Goal: Register for event/course

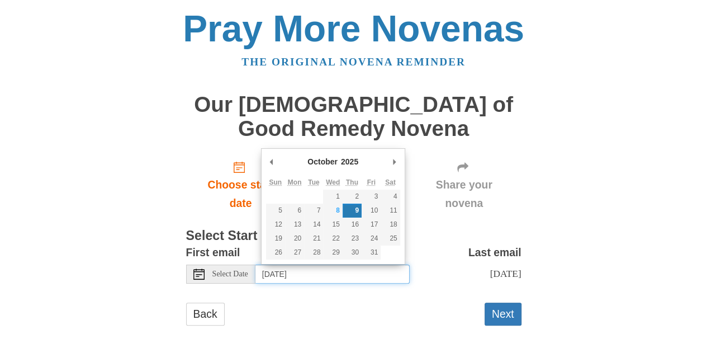
click at [354, 279] on input "Thursday, October 9th" at bounding box center [333, 273] width 154 height 19
type input "Wednesday, October 8th"
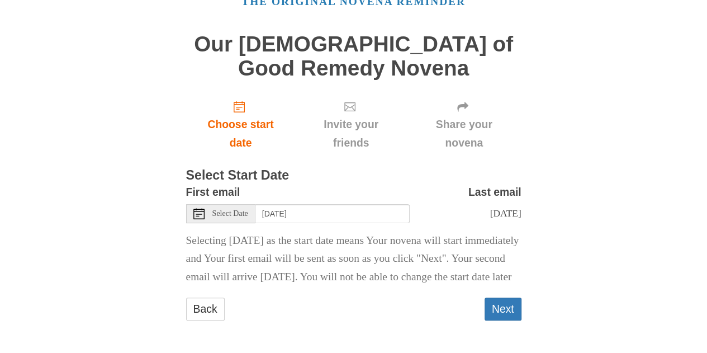
scroll to position [75, 0]
click at [497, 311] on button "Next" at bounding box center [503, 308] width 37 height 23
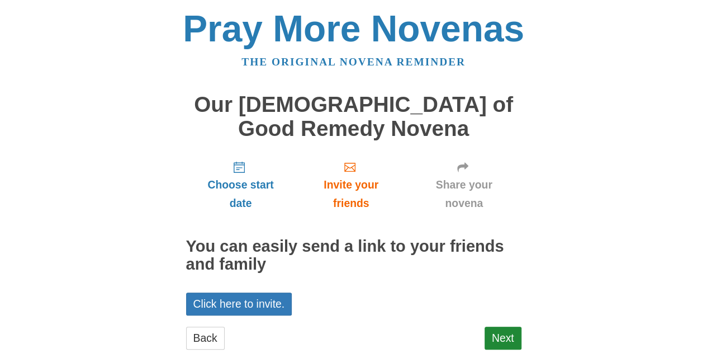
click at [499, 337] on link "Next" at bounding box center [503, 338] width 37 height 23
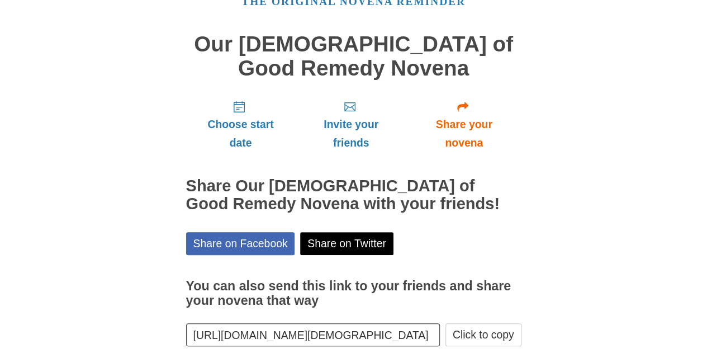
scroll to position [119, 0]
